Goal: Task Accomplishment & Management: Manage account settings

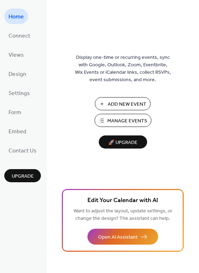
click at [119, 120] on span "Manage Events" at bounding box center [127, 120] width 40 height 7
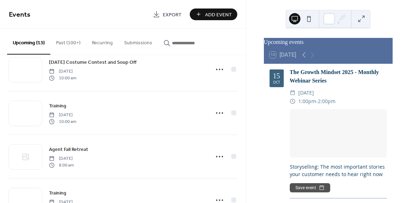
scroll to position [193, 0]
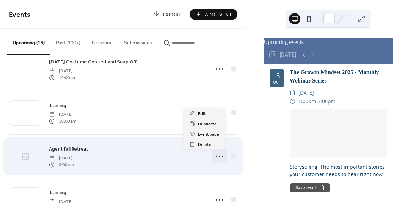
click at [221, 156] on icon at bounding box center [219, 156] width 11 height 11
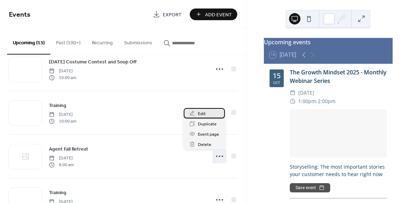
click at [211, 116] on div "Edit" at bounding box center [204, 113] width 41 height 10
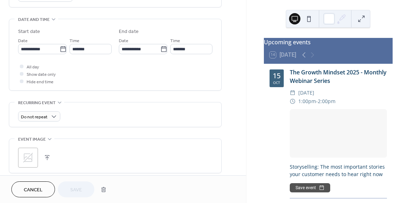
scroll to position [225, 0]
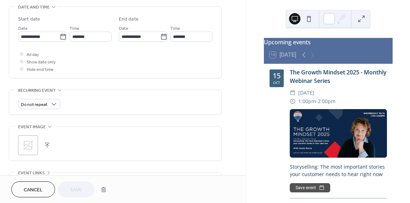
click at [46, 144] on button "button" at bounding box center [47, 145] width 10 height 10
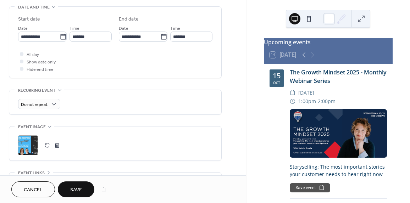
click at [74, 189] on span "Save" at bounding box center [76, 190] width 12 height 7
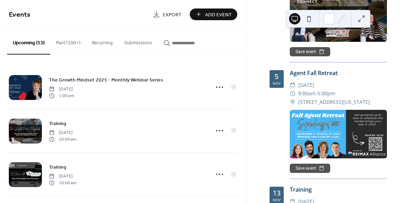
scroll to position [708, 0]
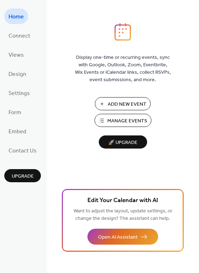
click at [121, 120] on span "Manage Events" at bounding box center [127, 120] width 40 height 7
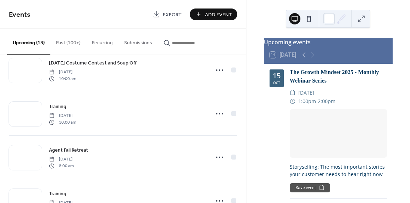
scroll to position [198, 0]
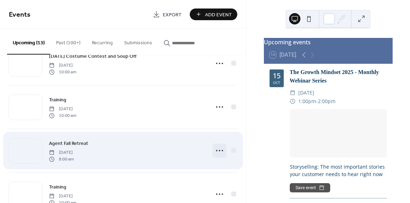
click at [219, 152] on icon at bounding box center [219, 150] width 11 height 11
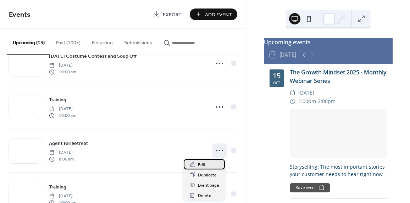
click at [210, 165] on div "Edit" at bounding box center [204, 164] width 41 height 10
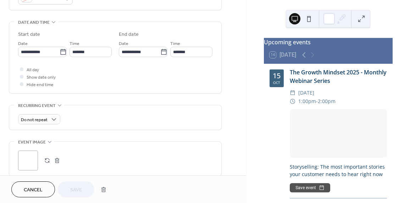
scroll to position [238, 0]
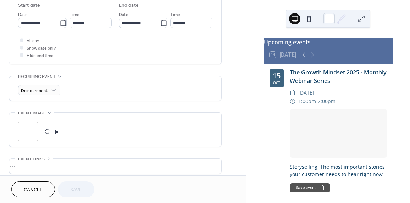
click at [55, 131] on button "button" at bounding box center [57, 132] width 10 height 10
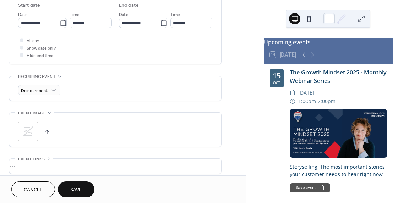
click at [47, 131] on button "button" at bounding box center [47, 132] width 10 height 10
click at [81, 188] on span "Save" at bounding box center [76, 190] width 12 height 7
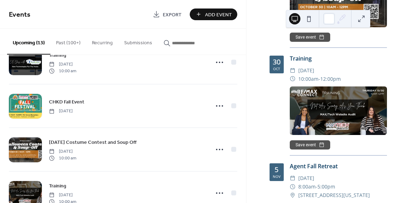
scroll to position [696, 0]
